Goal: Check status: Check status

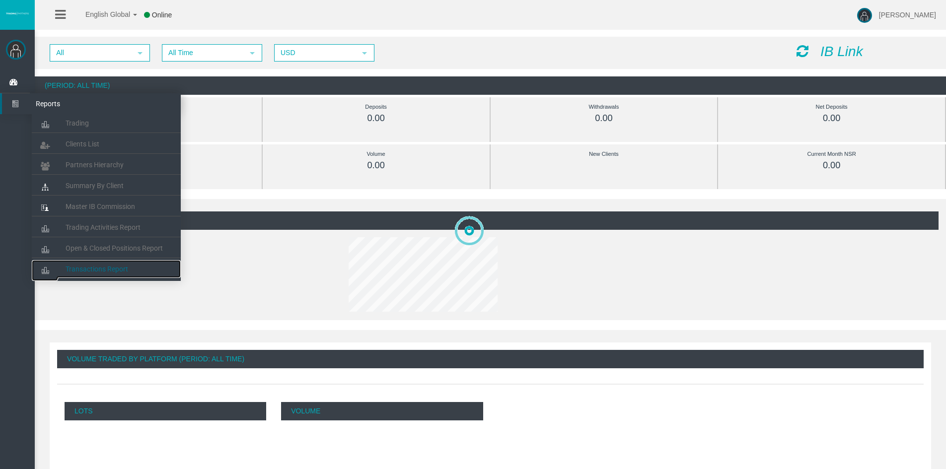
click at [102, 273] on span "Transactions Report" at bounding box center [97, 269] width 63 height 8
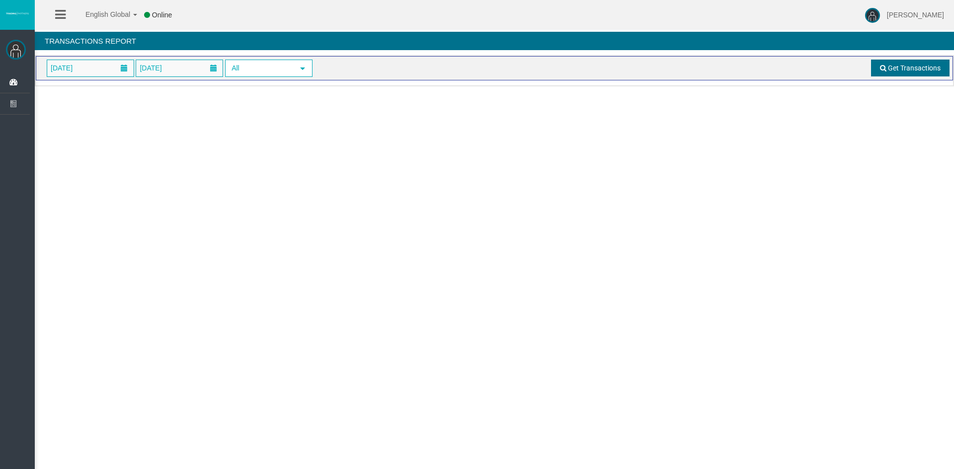
click at [918, 65] on span "Get Transactions" at bounding box center [913, 68] width 53 height 8
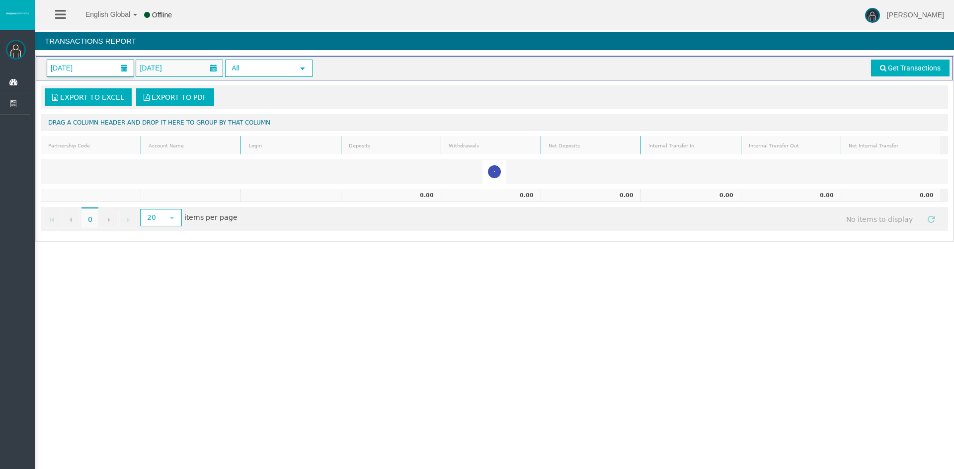
click at [110, 68] on span "[DATE]" at bounding box center [90, 68] width 86 height 16
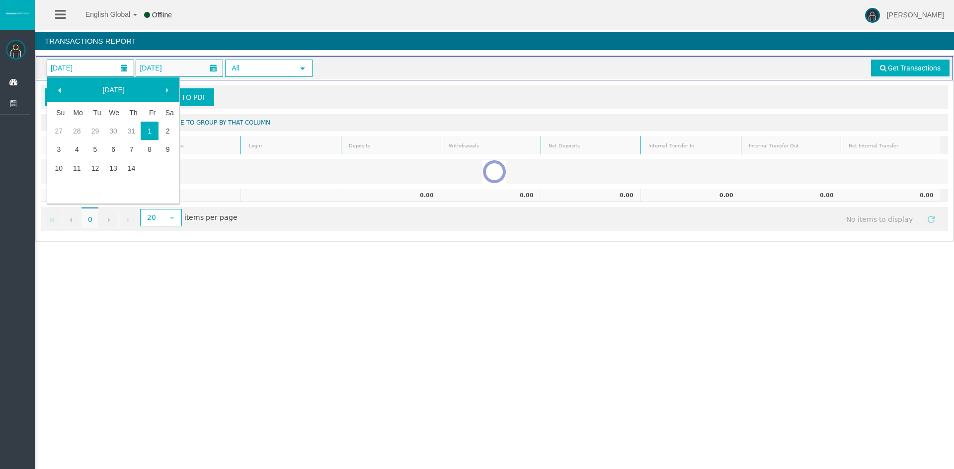
click at [59, 89] on span at bounding box center [60, 90] width 8 height 8
click at [96, 129] on link "1" at bounding box center [95, 131] width 18 height 18
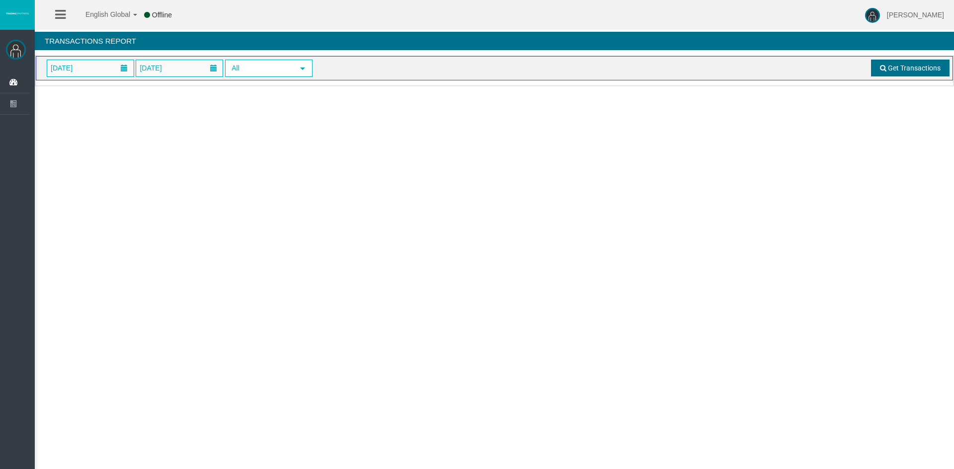
click at [902, 71] on span "Get Transactions" at bounding box center [913, 68] width 53 height 8
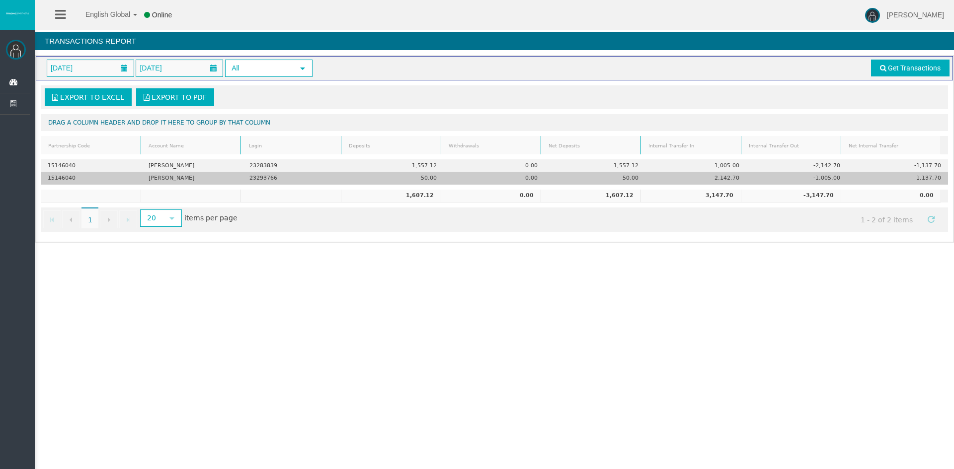
click at [822, 178] on td "-1,005.00" at bounding box center [796, 178] width 101 height 12
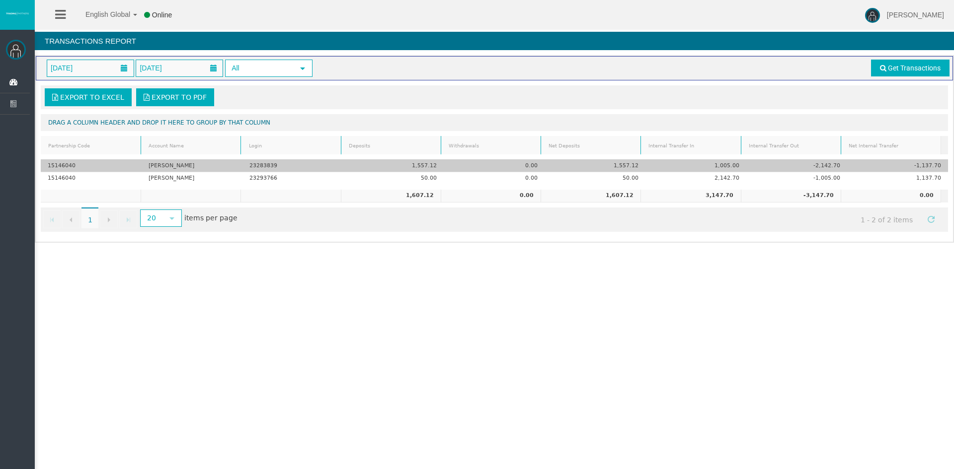
click at [821, 165] on td "-2,142.70" at bounding box center [796, 165] width 101 height 13
drag, startPoint x: 162, startPoint y: 166, endPoint x: 188, endPoint y: 166, distance: 25.3
click at [162, 166] on td "[PERSON_NAME]" at bounding box center [192, 165] width 101 height 13
click at [257, 165] on td "23283839" at bounding box center [292, 165] width 101 height 13
click at [187, 166] on td "[PERSON_NAME]" at bounding box center [192, 165] width 101 height 13
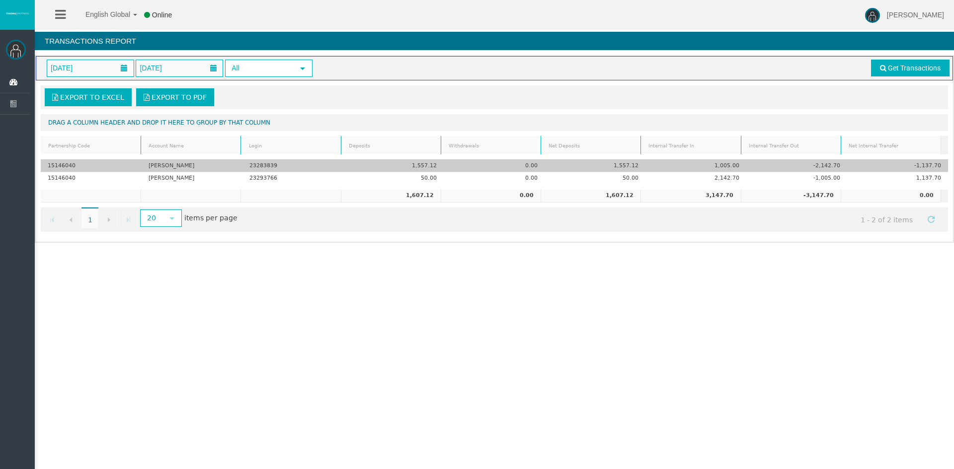
click at [422, 163] on td "1,557.12" at bounding box center [393, 165] width 101 height 13
click at [625, 165] on td "1,557.12" at bounding box center [594, 165] width 101 height 13
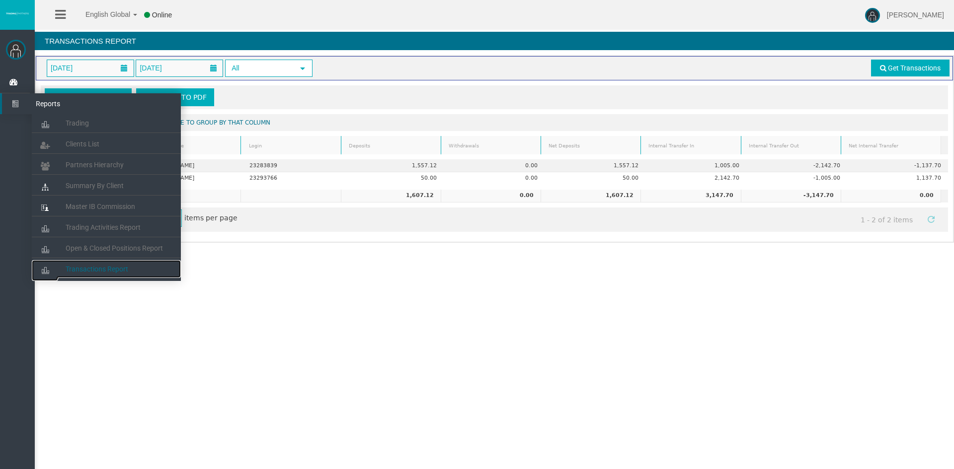
click at [97, 271] on span "Transactions Report" at bounding box center [97, 269] width 63 height 8
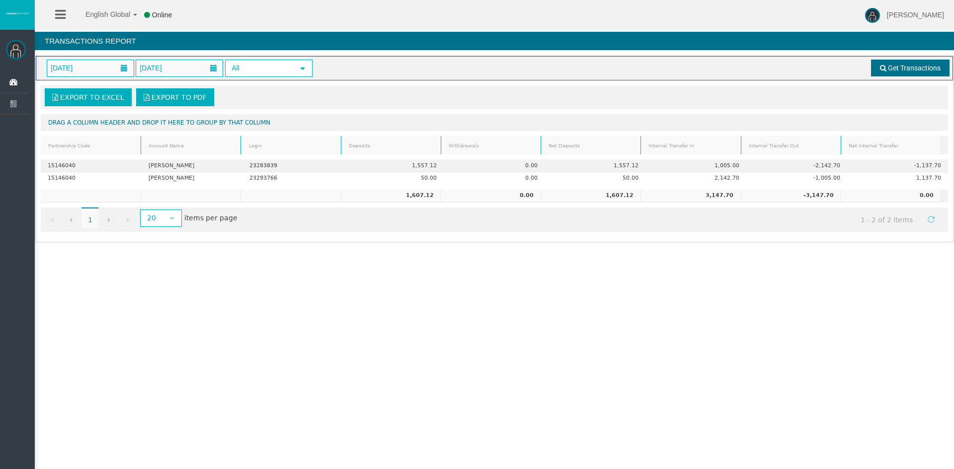
click at [901, 70] on span "Get Transactions" at bounding box center [913, 68] width 53 height 8
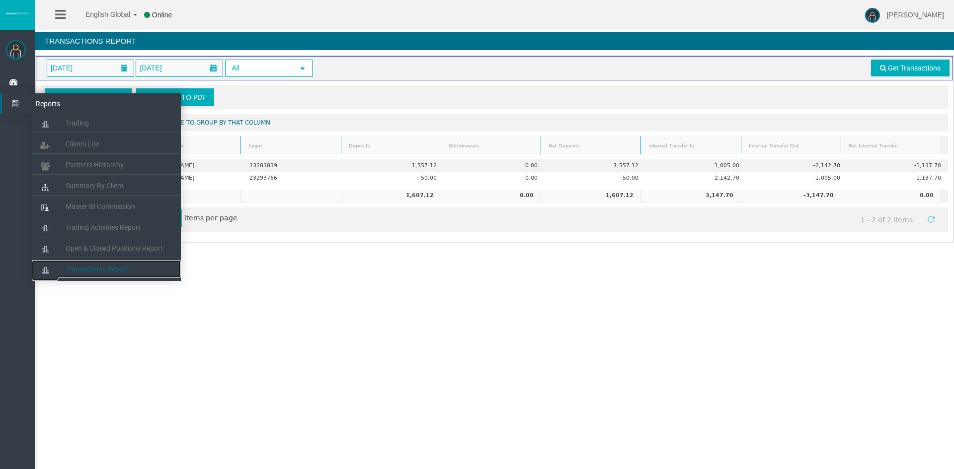
click at [92, 268] on span "Transactions Report" at bounding box center [97, 269] width 63 height 8
click at [98, 247] on span "Open & Closed Positions Report" at bounding box center [114, 248] width 97 height 8
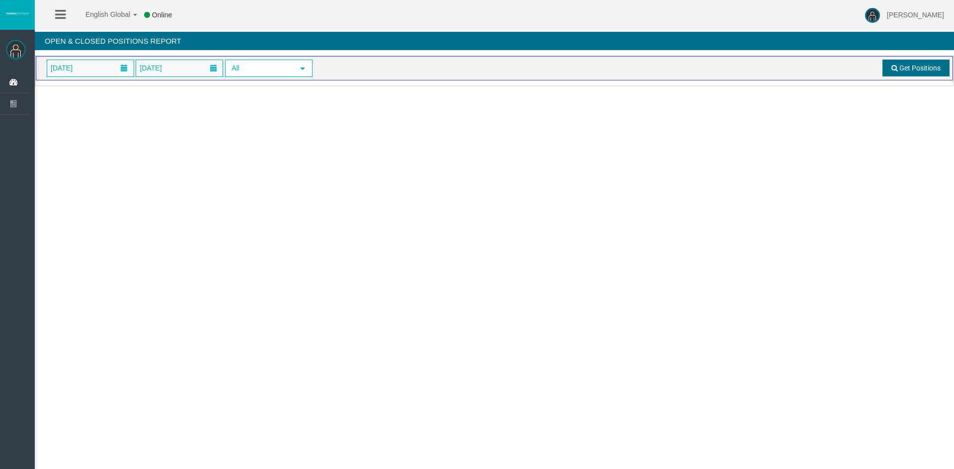
click at [907, 72] on link "Get Positions" at bounding box center [915, 68] width 67 height 17
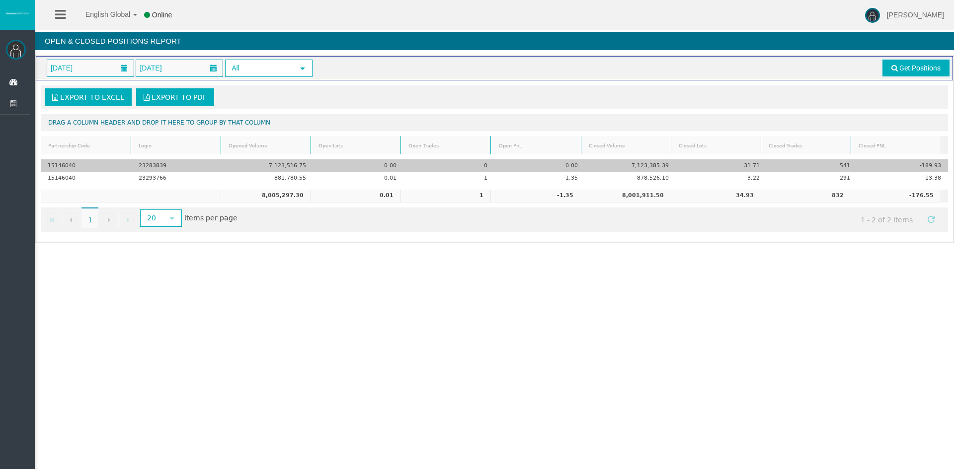
click at [919, 163] on td "-189.93" at bounding box center [902, 165] width 91 height 13
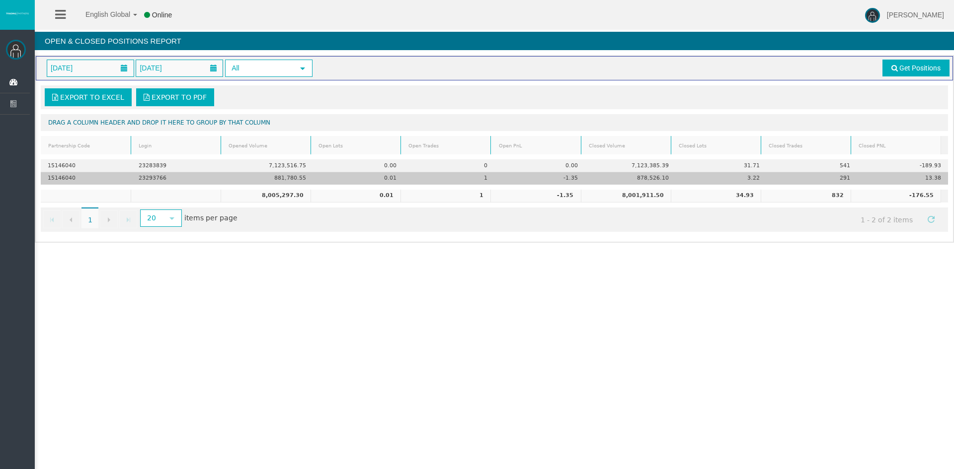
click at [922, 179] on td "13.38" at bounding box center [902, 178] width 91 height 12
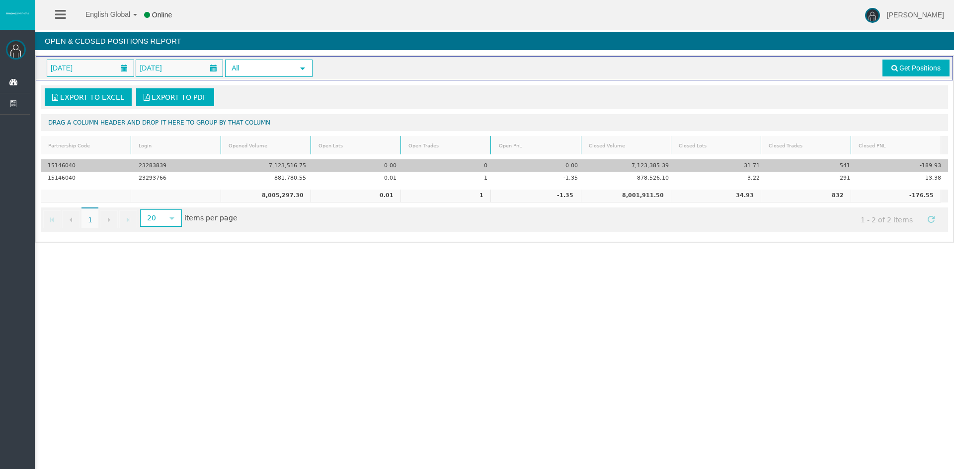
click at [156, 164] on td "23283839" at bounding box center [177, 165] width 91 height 13
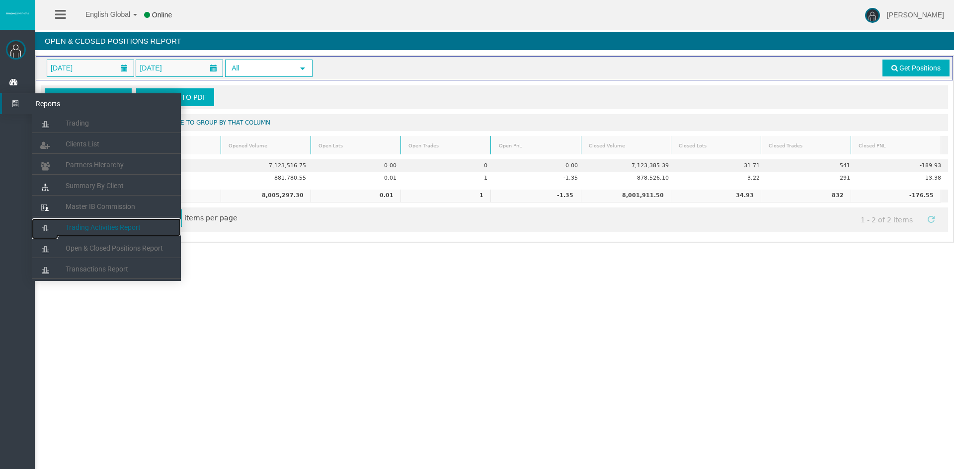
click at [99, 222] on link "Trading Activities Report" at bounding box center [106, 228] width 149 height 18
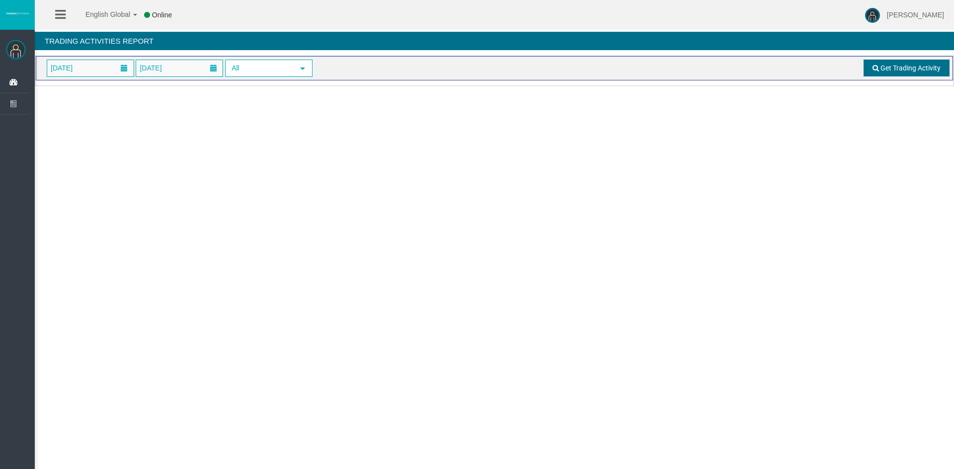
click at [889, 63] on link "Get Trading Activity" at bounding box center [906, 68] width 86 height 17
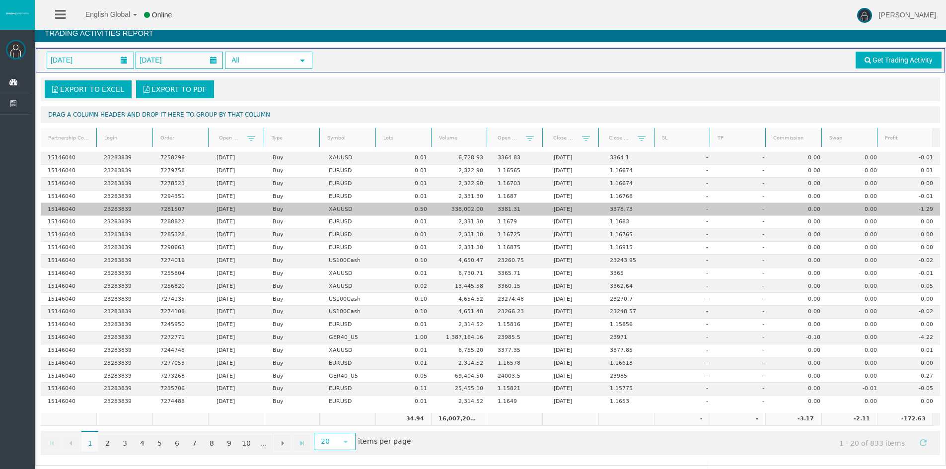
scroll to position [10, 0]
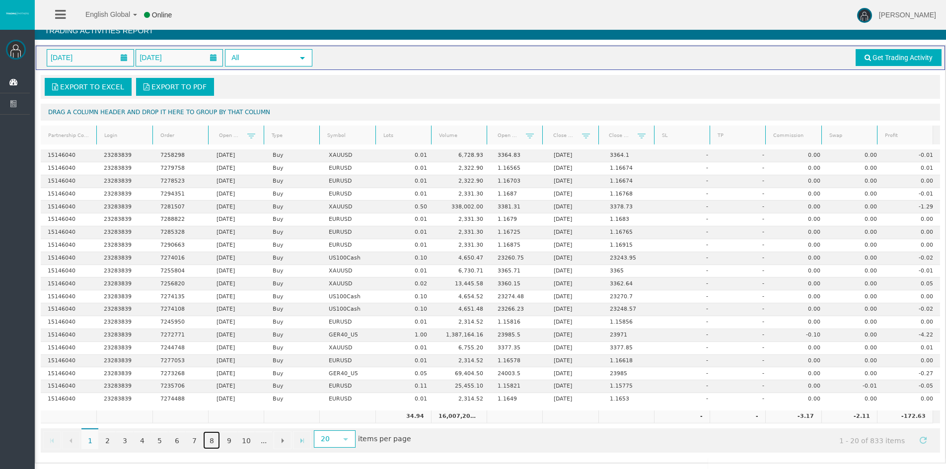
click at [210, 441] on link "8" at bounding box center [211, 441] width 17 height 18
click at [89, 445] on link "1" at bounding box center [89, 441] width 17 height 18
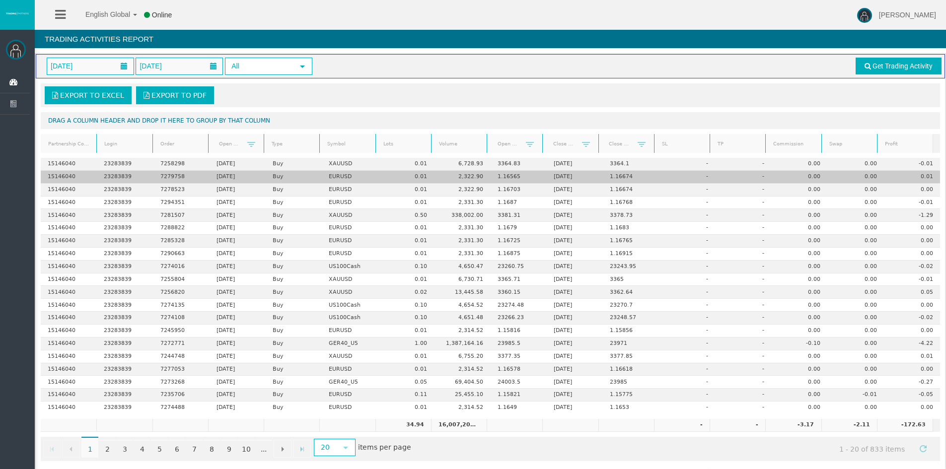
scroll to position [0, 0]
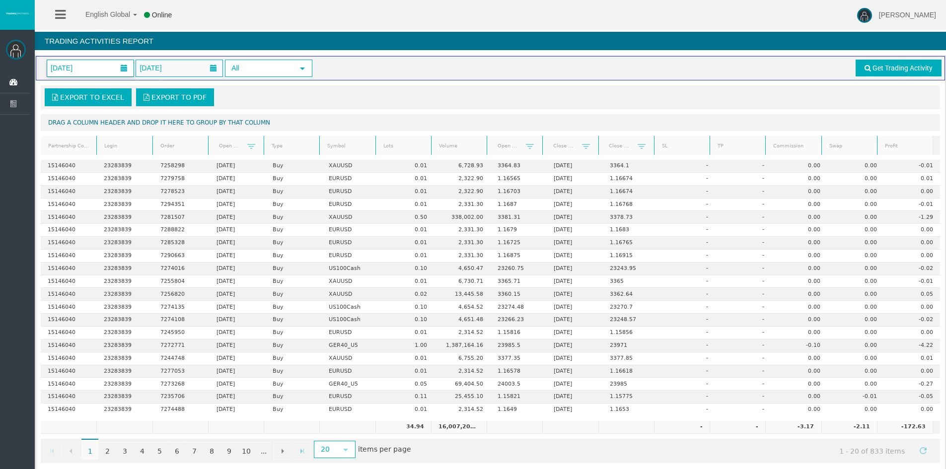
click at [75, 71] on span "[DATE]" at bounding box center [62, 68] width 28 height 14
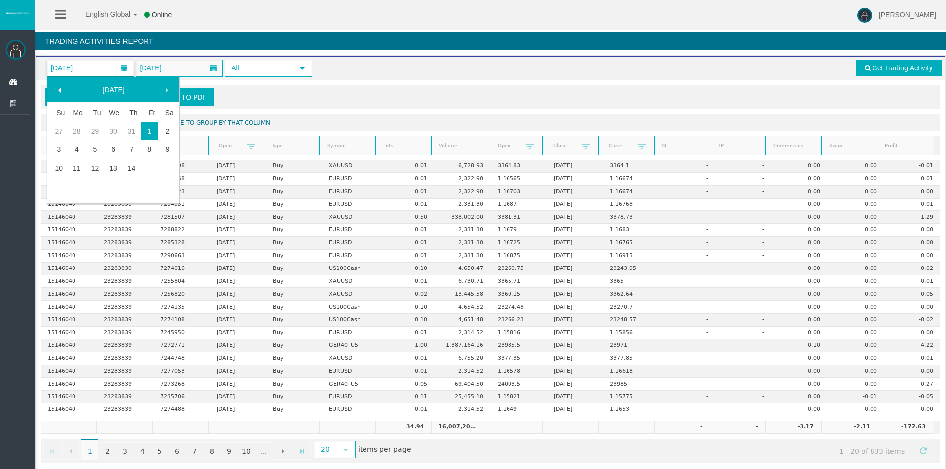
click at [63, 89] on span at bounding box center [60, 90] width 8 height 8
click at [93, 136] on link "1" at bounding box center [95, 131] width 18 height 18
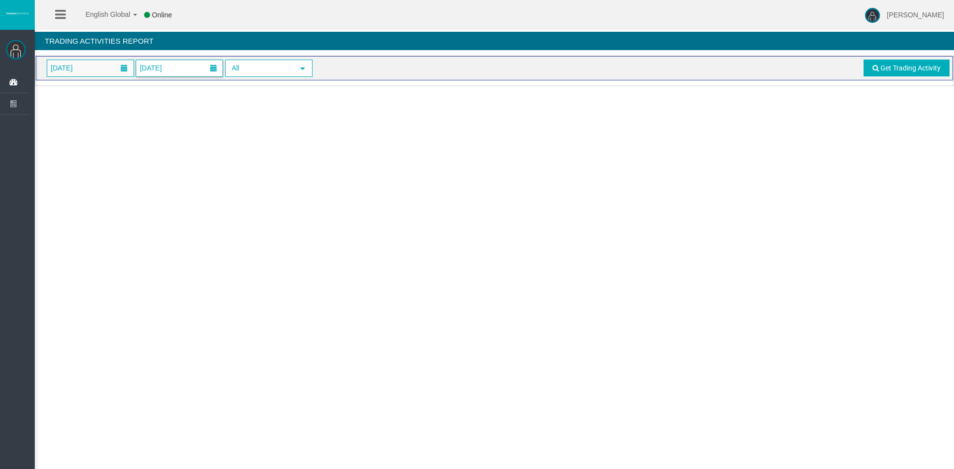
click at [164, 71] on span "[DATE]" at bounding box center [151, 68] width 28 height 14
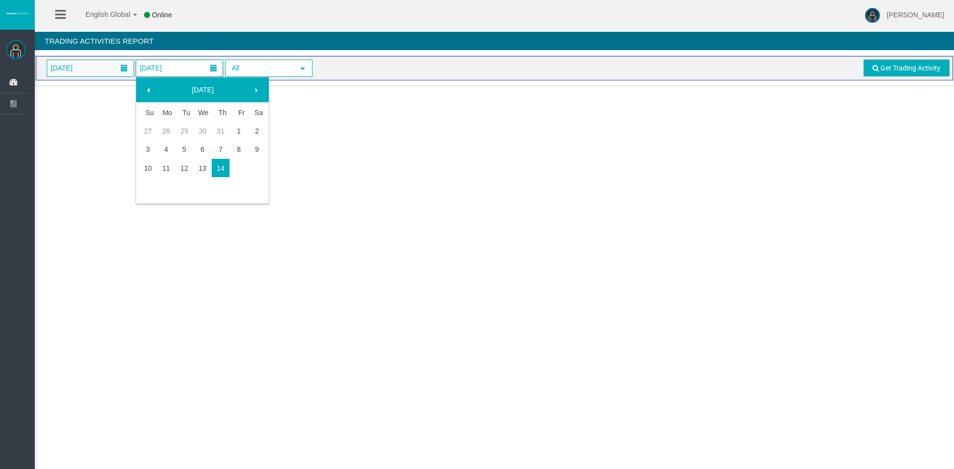
click at [148, 91] on span at bounding box center [149, 90] width 8 height 8
click at [221, 201] on link "31" at bounding box center [221, 202] width 18 height 18
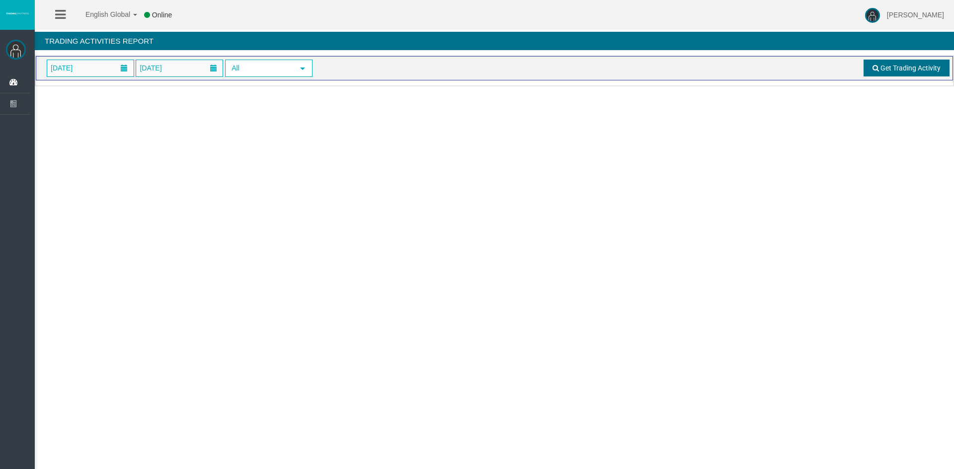
click at [906, 65] on span "Get Trading Activity" at bounding box center [910, 68] width 60 height 8
